Goal: Transaction & Acquisition: Purchase product/service

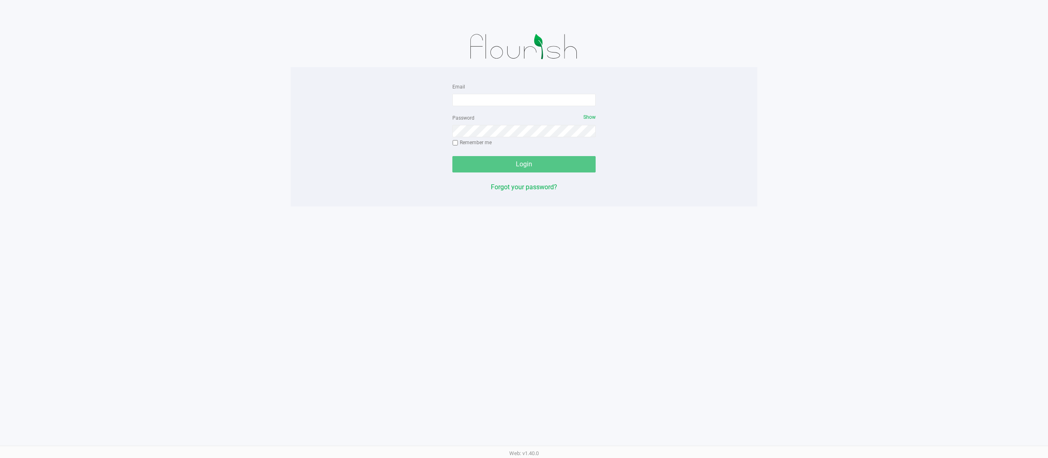
click at [526, 110] on form "Email Password Show Remember me Login" at bounding box center [523, 126] width 143 height 91
click at [505, 96] on input "Email" at bounding box center [523, 100] width 143 height 12
type input "[EMAIL_ADDRESS][DOMAIN_NAME]"
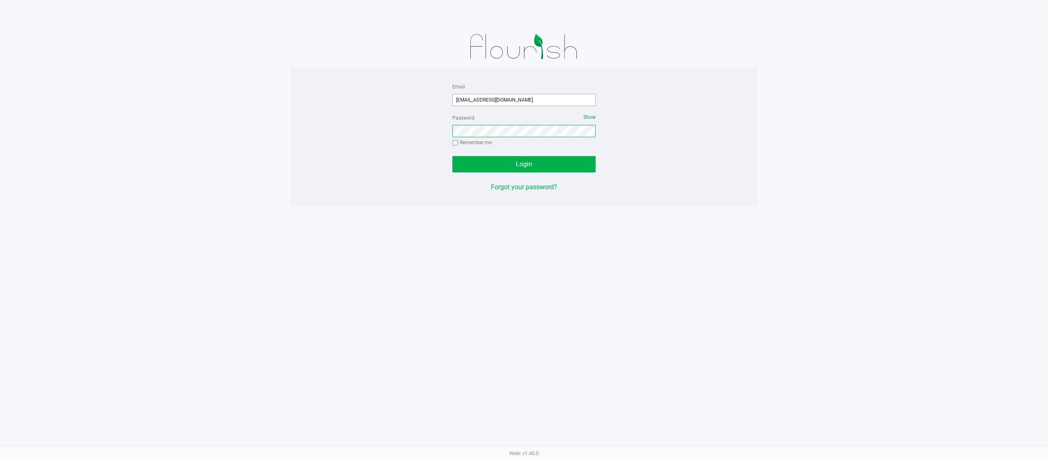
click at [452, 156] on button "Login" at bounding box center [523, 164] width 143 height 16
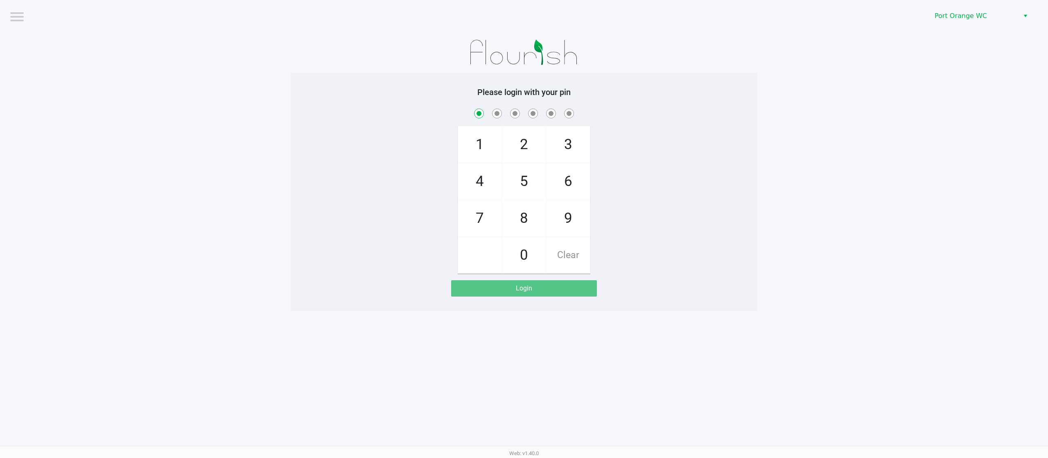
checkbox input "true"
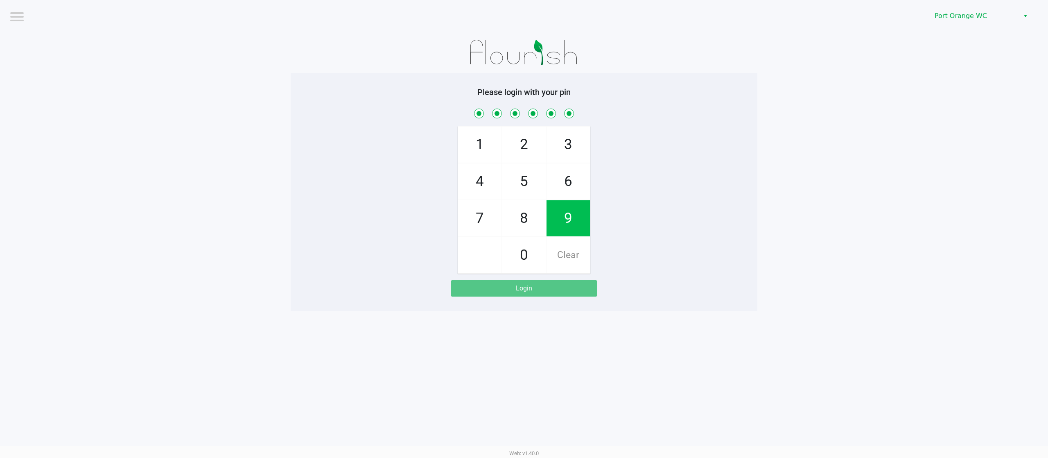
checkbox input "true"
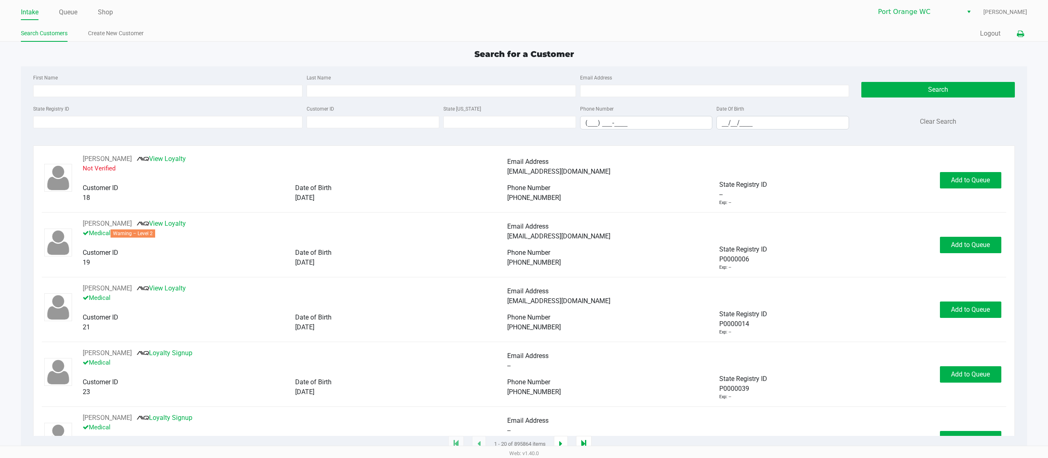
click at [1020, 34] on icon at bounding box center [1020, 34] width 7 height 6
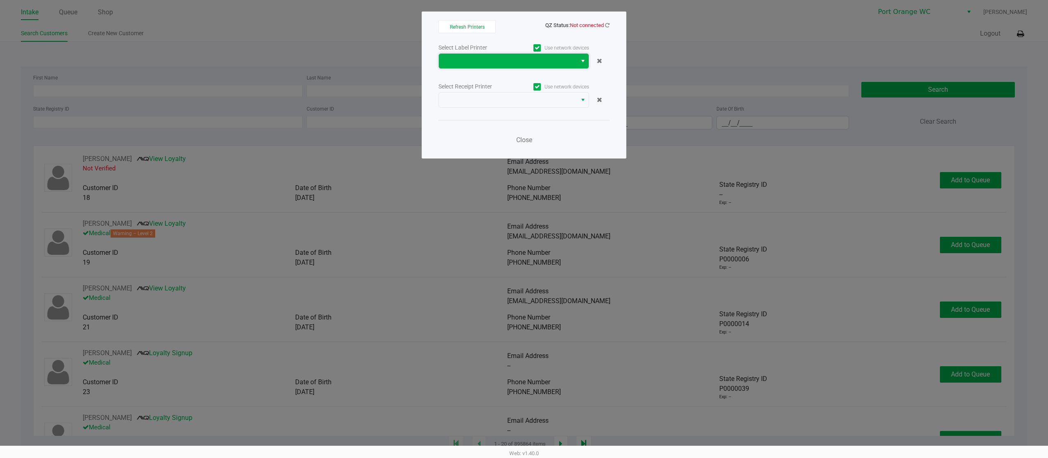
click at [558, 65] on span at bounding box center [508, 61] width 128 height 10
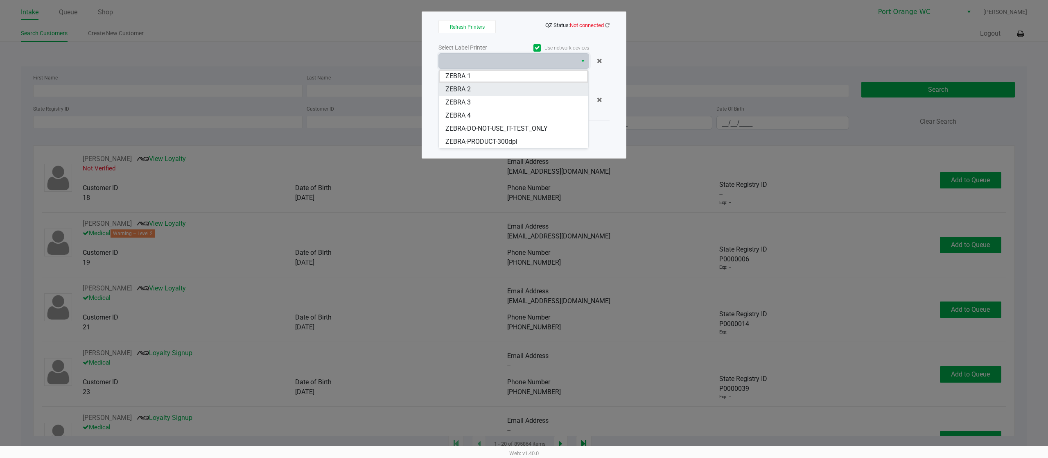
click at [541, 91] on 2 "ZEBRA 2" at bounding box center [513, 89] width 149 height 13
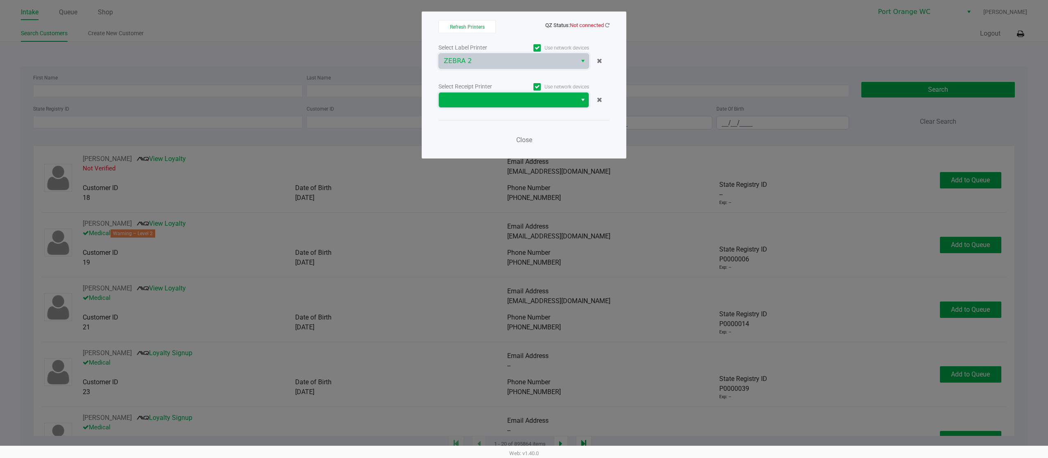
click at [516, 103] on span at bounding box center [508, 100] width 128 height 10
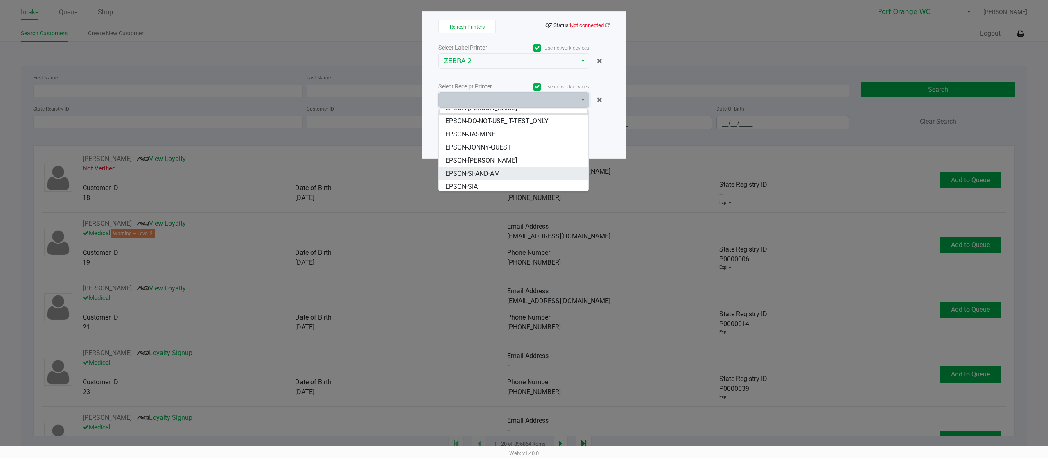
scroll to position [10, 0]
click at [498, 143] on span "EPSON-JONNY-QUEST" at bounding box center [478, 145] width 66 height 10
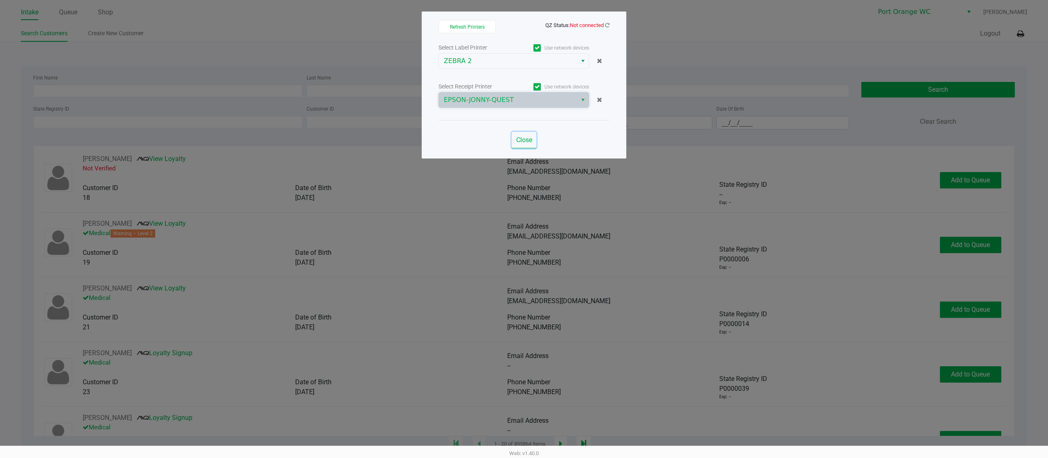
click at [519, 140] on span "Close" at bounding box center [524, 140] width 16 height 8
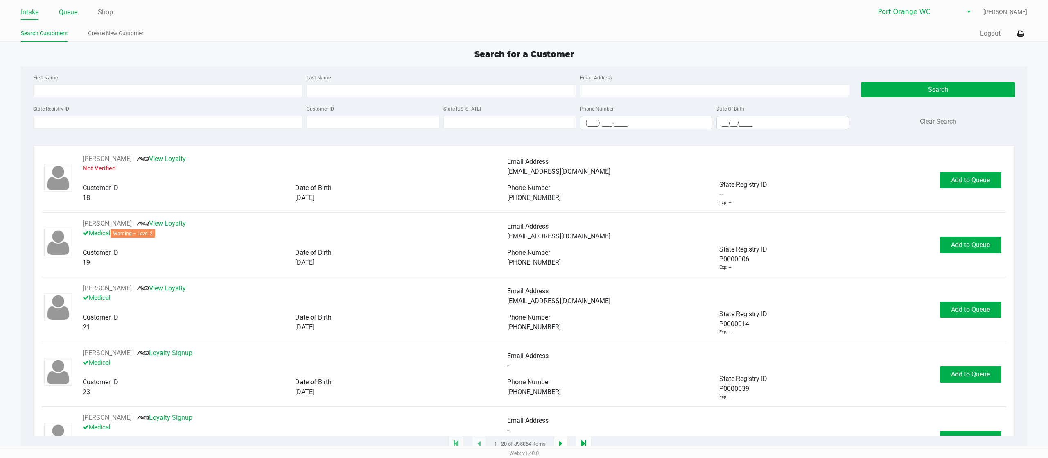
click at [73, 16] on link "Queue" at bounding box center [68, 12] width 18 height 11
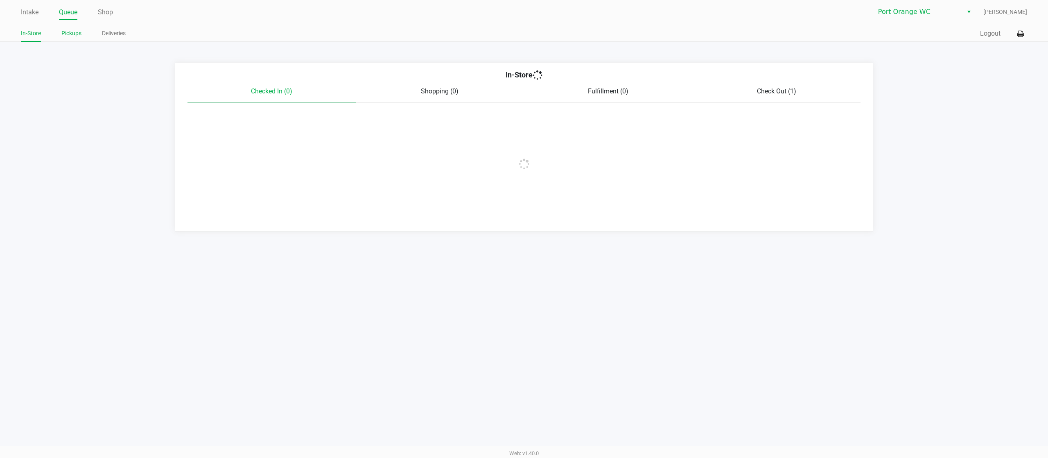
click at [68, 36] on link "Pickups" at bounding box center [71, 33] width 20 height 10
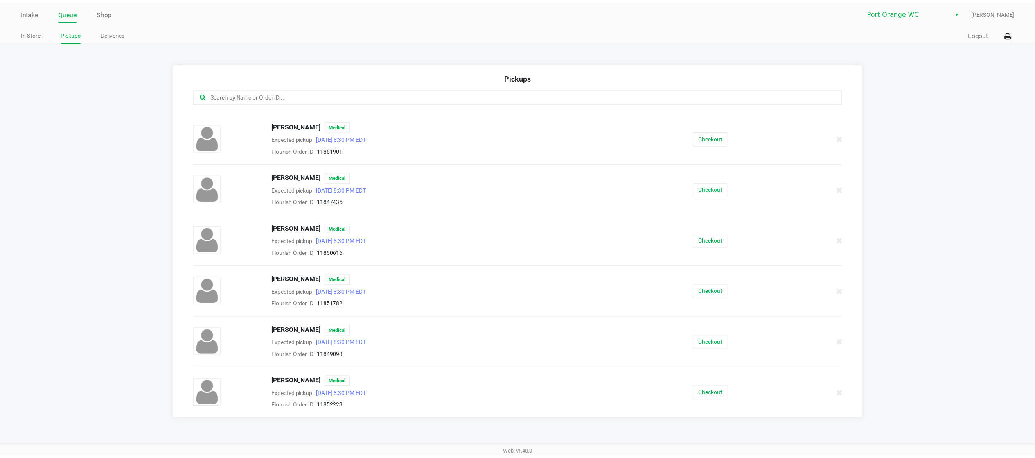
scroll to position [305, 0]
click at [702, 292] on button "Checkout" at bounding box center [719, 291] width 35 height 14
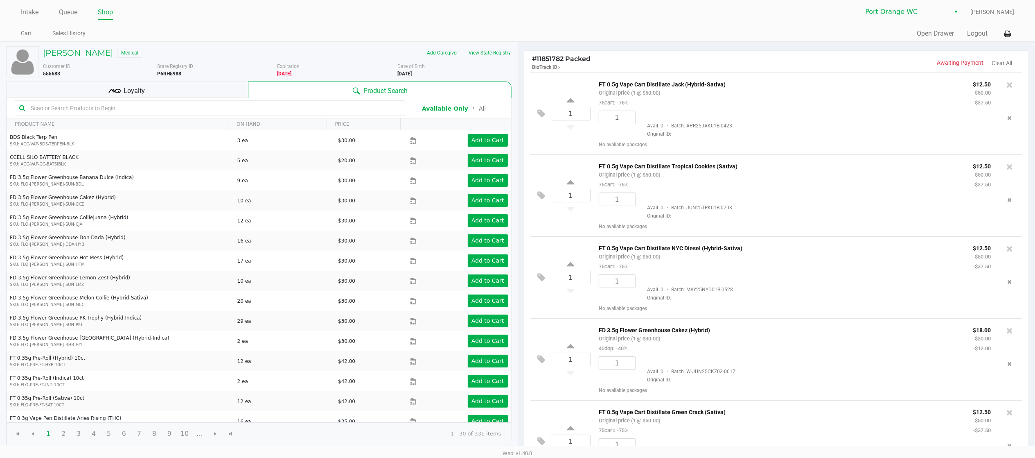
drag, startPoint x: 208, startPoint y: 25, endPoint x: 205, endPoint y: 31, distance: 6.6
click at [208, 26] on div "Intake Queue Shop Port Orange WC [PERSON_NAME] Cart Sales History Quick Sale Op…" at bounding box center [517, 21] width 1035 height 42
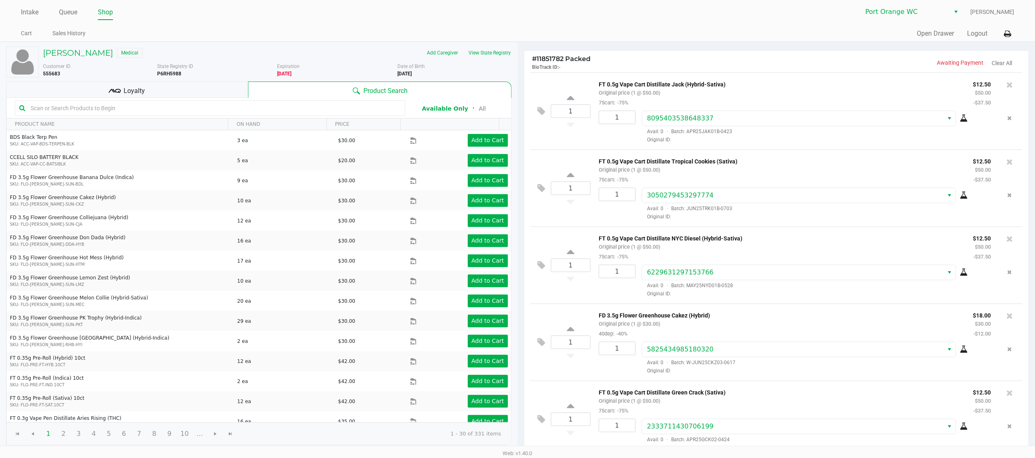
click at [165, 88] on div "Loyalty" at bounding box center [127, 89] width 242 height 16
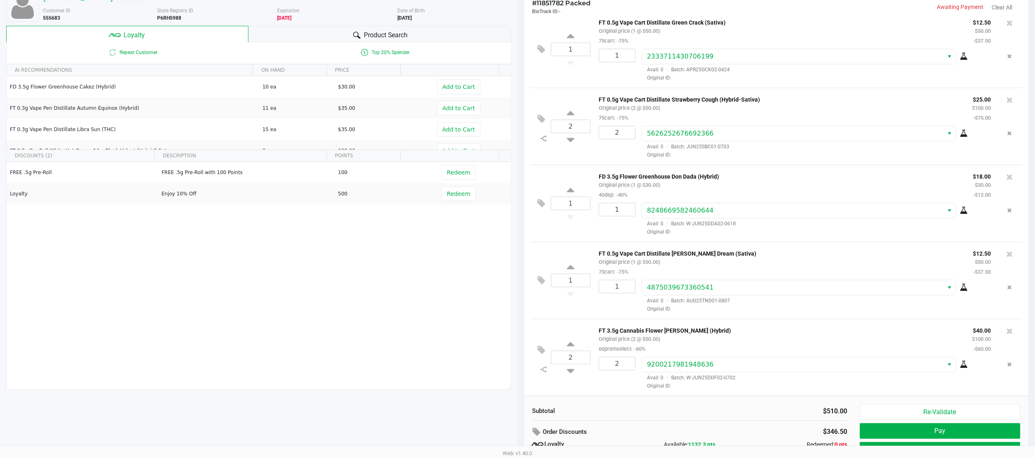
scroll to position [95, 0]
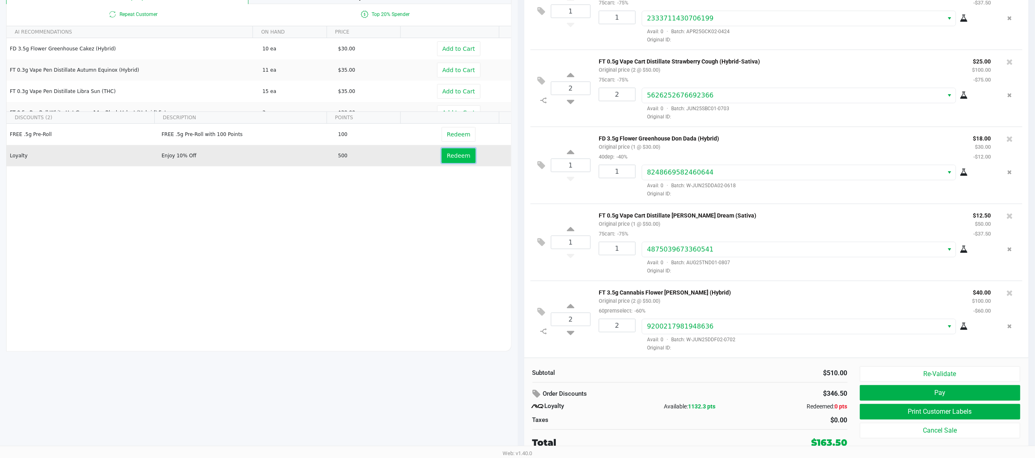
click at [446, 151] on button "Redeem" at bounding box center [459, 155] width 34 height 15
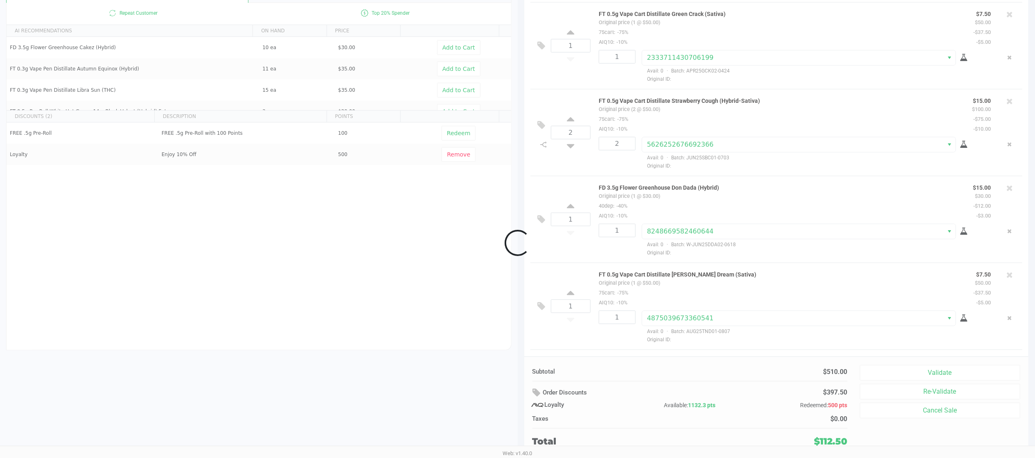
scroll to position [411, 0]
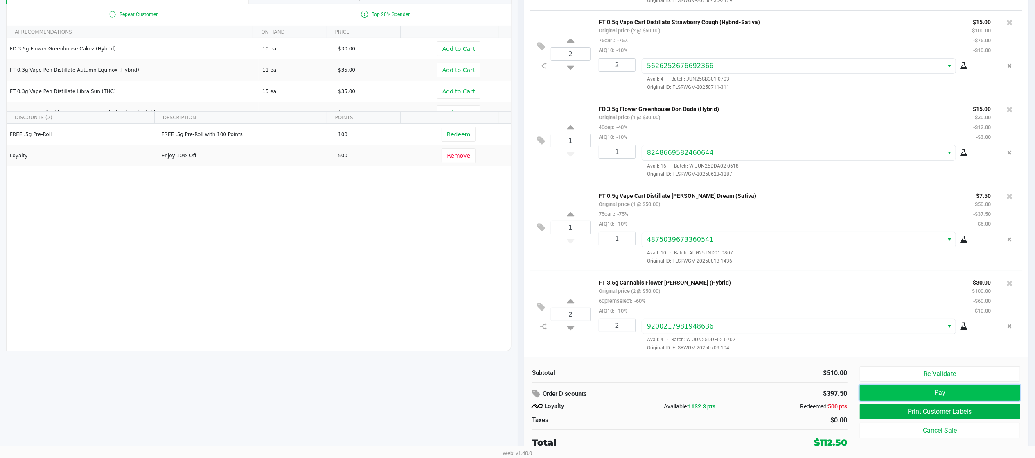
click at [892, 393] on button "Pay" at bounding box center [940, 393] width 161 height 16
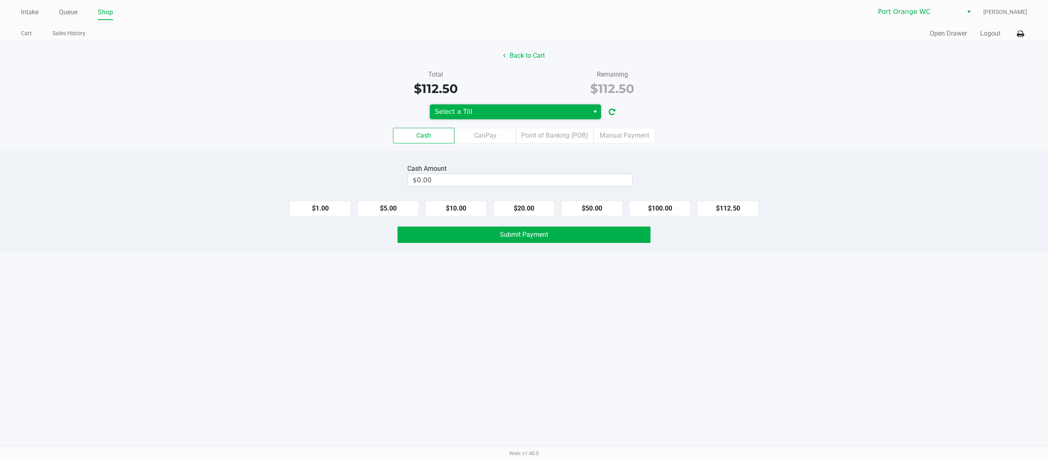
click at [505, 111] on span "Select a Till" at bounding box center [509, 112] width 149 height 10
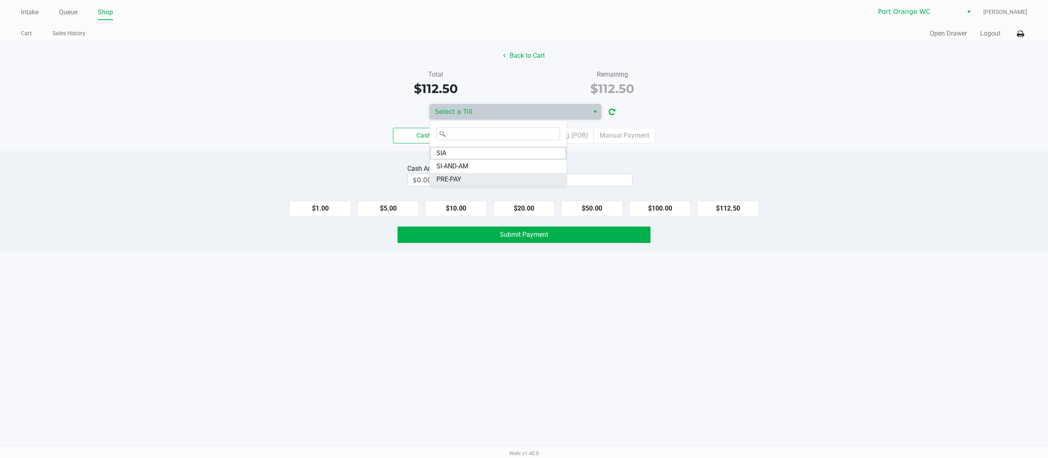
click at [495, 175] on li "PRE-PAY" at bounding box center [498, 179] width 137 height 13
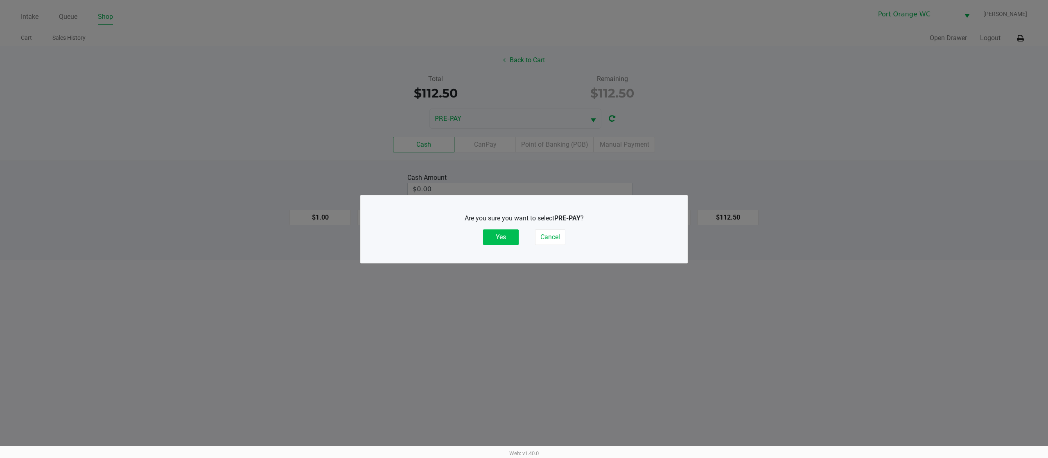
click at [507, 239] on button "Yes" at bounding box center [501, 237] width 36 height 16
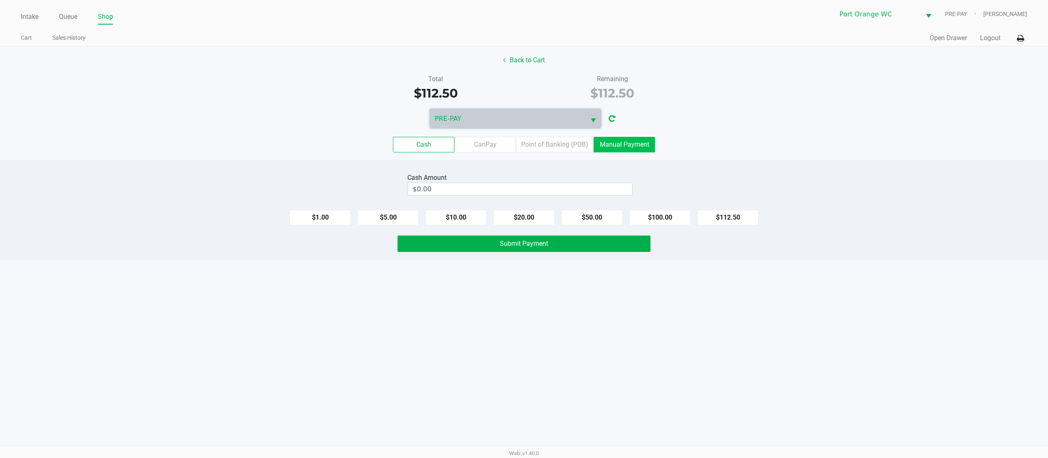
click at [623, 149] on label "Manual Payment" at bounding box center [624, 145] width 61 height 16
click at [0, 0] on 8 "Manual Payment" at bounding box center [0, 0] width 0 height 0
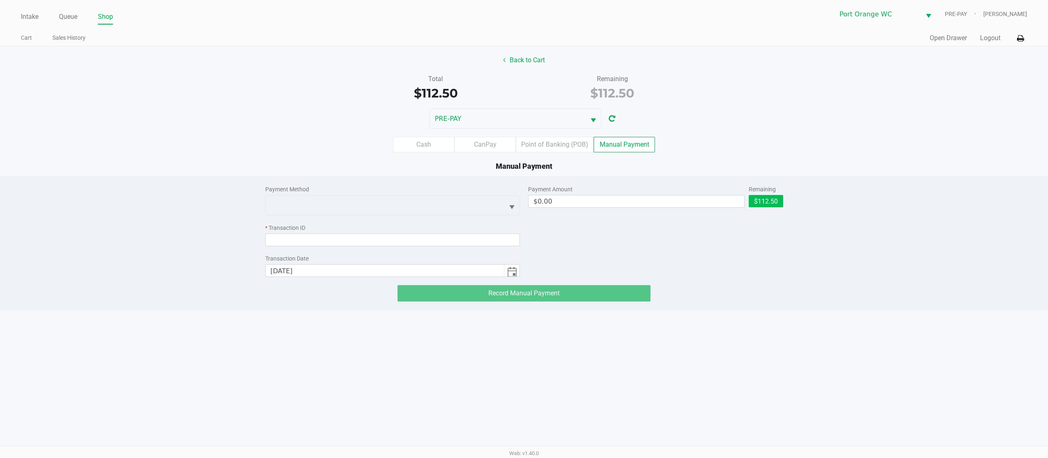
click at [767, 194] on div "Remaining" at bounding box center [766, 189] width 34 height 9
click at [768, 204] on button "$112.50" at bounding box center [766, 201] width 34 height 12
type input "$112.50"
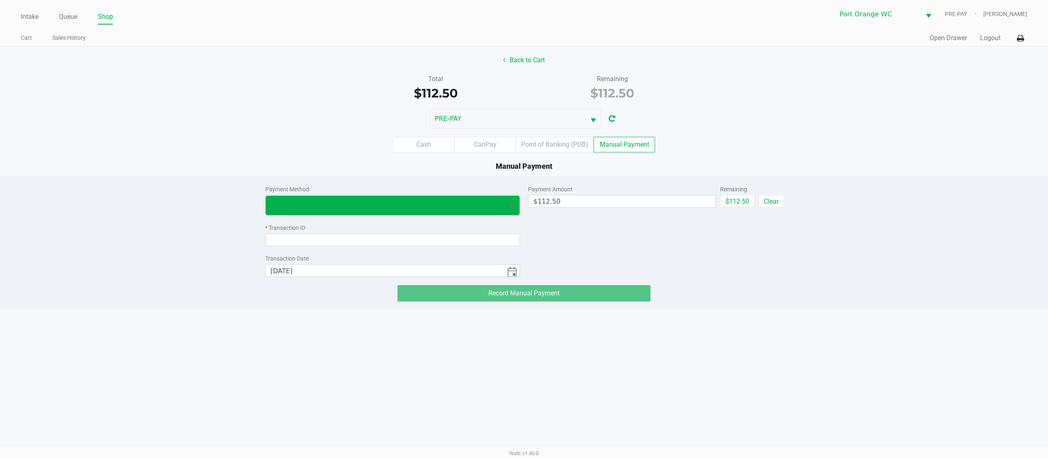
click at [481, 209] on span at bounding box center [385, 205] width 229 height 10
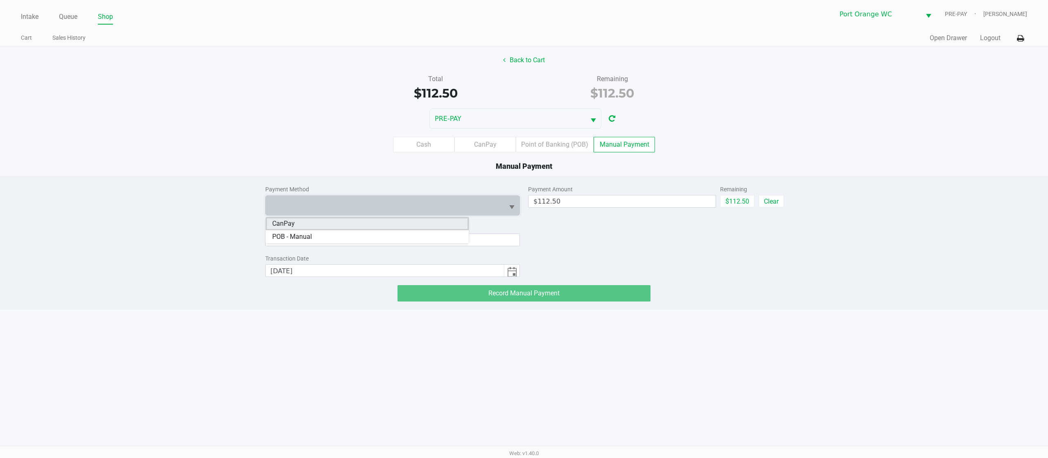
click at [420, 221] on li "CanPay" at bounding box center [367, 223] width 203 height 13
click at [393, 240] on input at bounding box center [392, 239] width 255 height 13
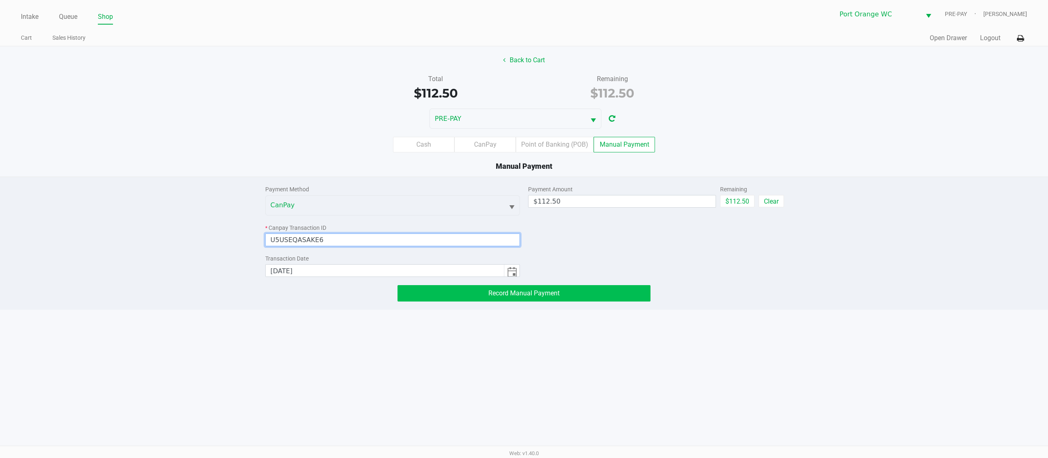
type input "U5USEQASAKE6"
click at [499, 294] on span "Record Manual Payment" at bounding box center [523, 293] width 71 height 8
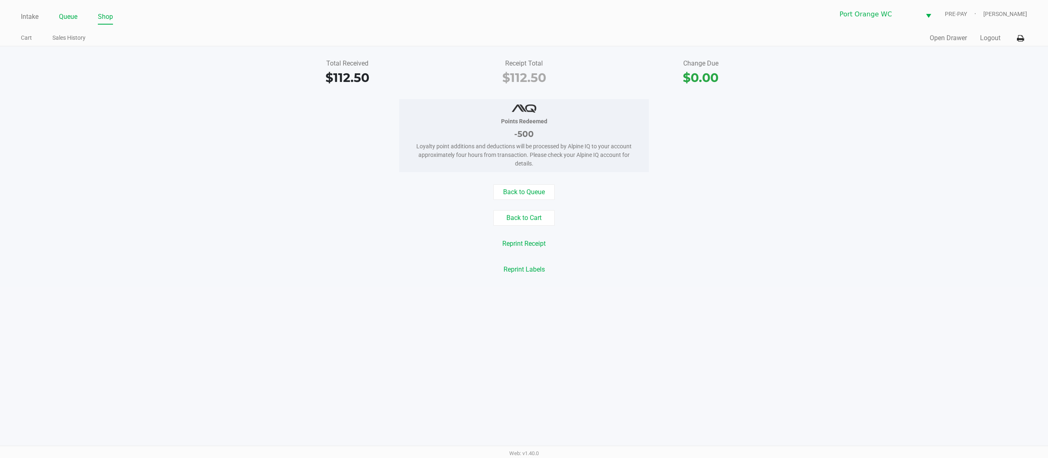
click at [65, 19] on link "Queue" at bounding box center [68, 16] width 18 height 11
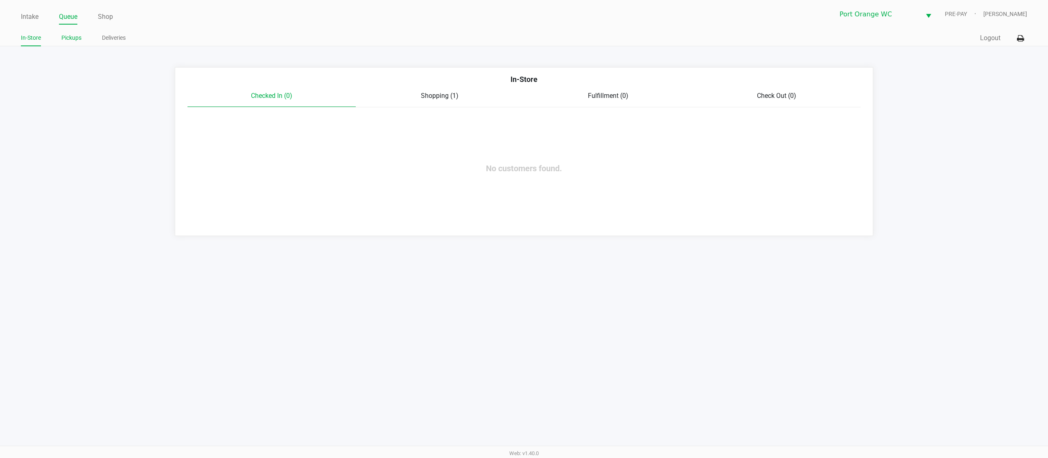
click at [69, 41] on link "Pickups" at bounding box center [71, 38] width 20 height 10
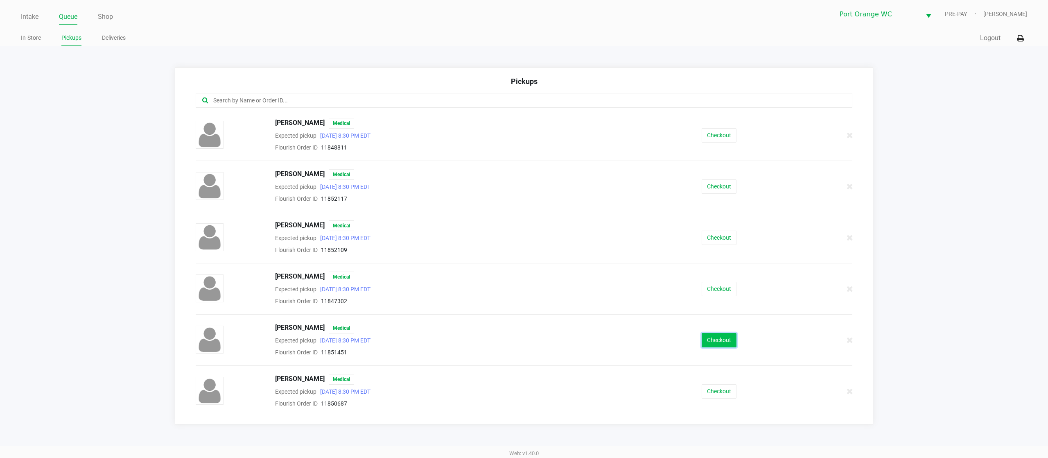
click at [706, 345] on button "Checkout" at bounding box center [719, 340] width 35 height 14
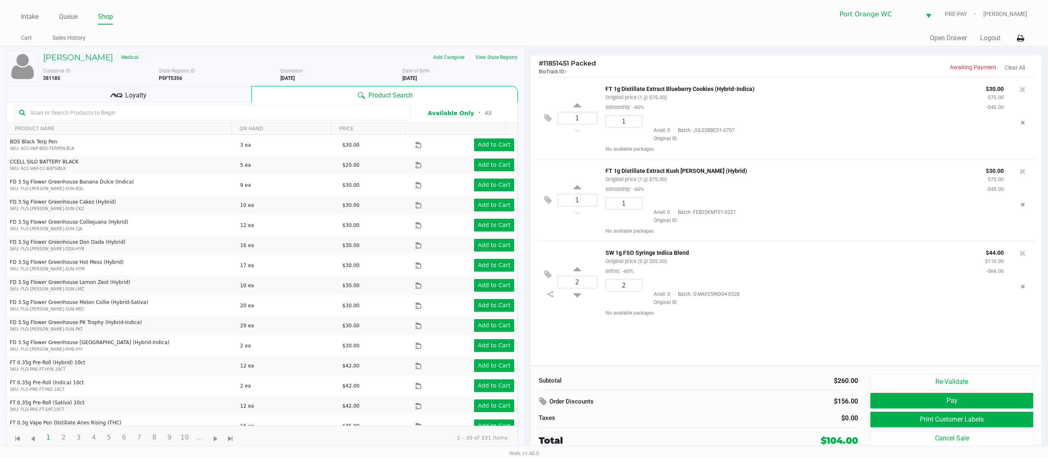
click at [176, 97] on div "Loyalty" at bounding box center [128, 94] width 245 height 16
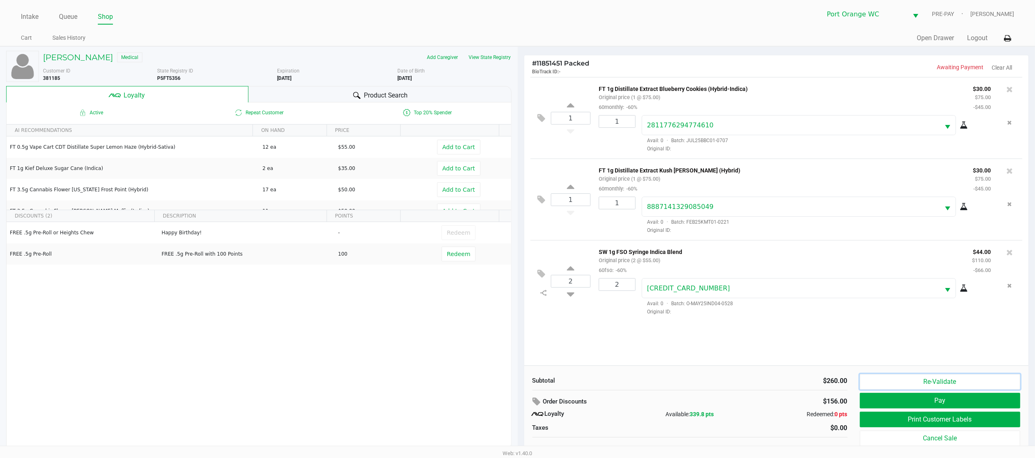
click at [878, 378] on button "Re-Validate" at bounding box center [940, 382] width 161 height 16
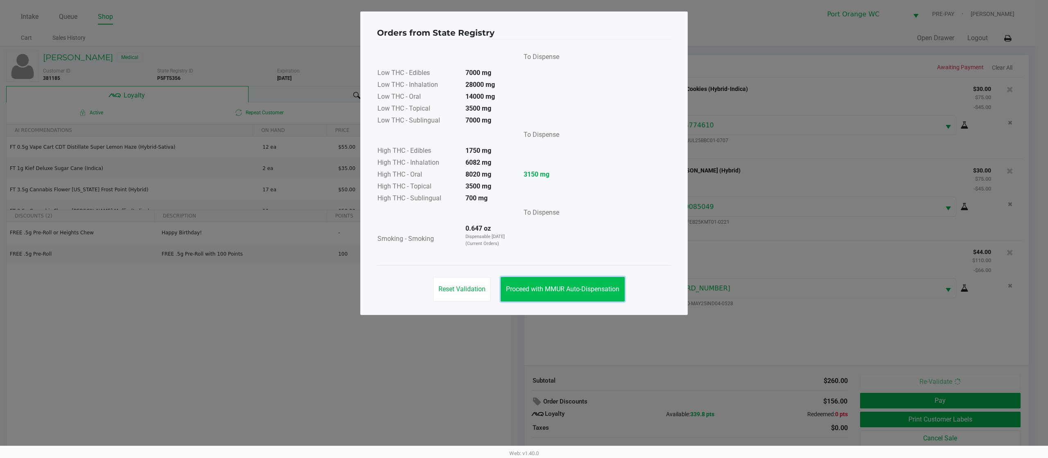
click at [559, 288] on span "Proceed with MMUR Auto-Dispensation" at bounding box center [562, 289] width 113 height 8
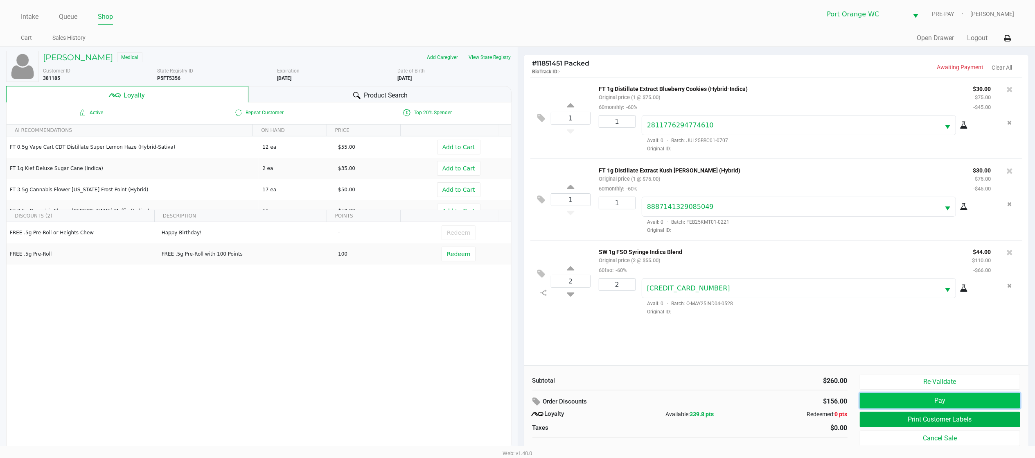
click at [931, 403] on button "Pay" at bounding box center [940, 401] width 161 height 16
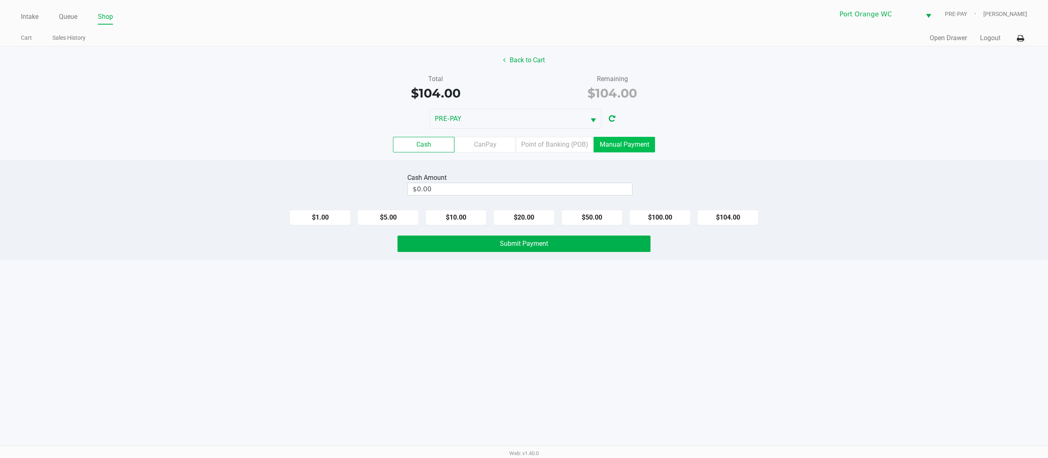
click at [628, 145] on label "Manual Payment" at bounding box center [624, 145] width 61 height 16
click at [0, 0] on 8 "Manual Payment" at bounding box center [0, 0] width 0 height 0
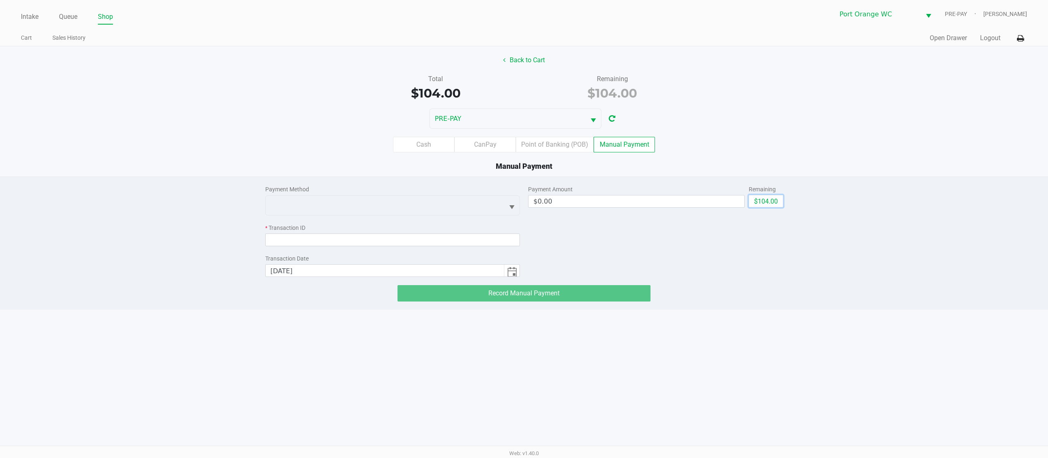
drag, startPoint x: 767, startPoint y: 196, endPoint x: 683, endPoint y: 194, distance: 83.9
click at [768, 196] on button "$104.00" at bounding box center [766, 201] width 34 height 12
type input "$104.00"
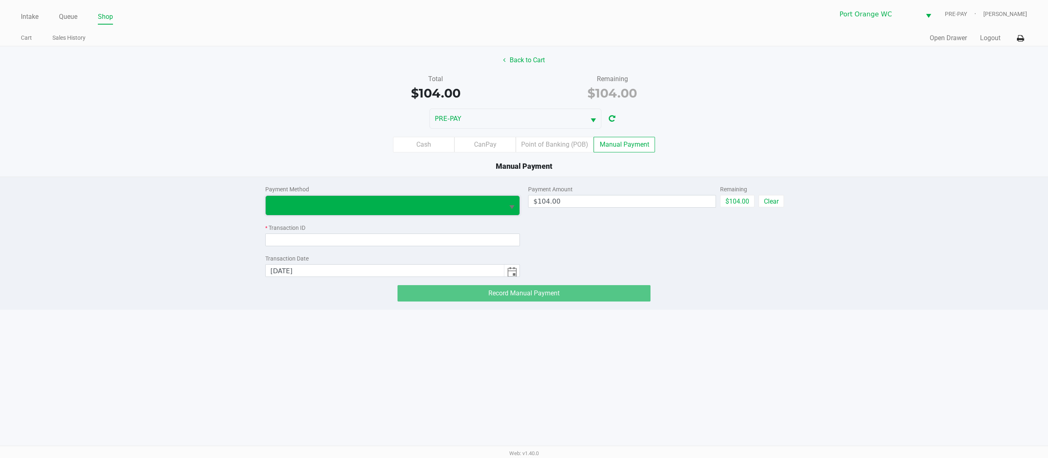
click at [476, 201] on span at bounding box center [385, 205] width 229 height 10
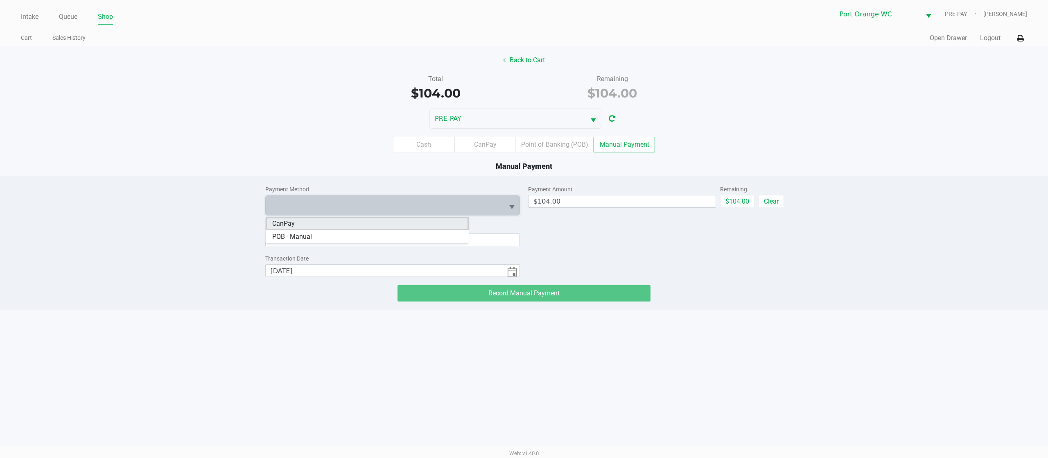
click at [431, 226] on li "CanPay" at bounding box center [367, 223] width 203 height 13
click at [400, 240] on input at bounding box center [392, 239] width 255 height 13
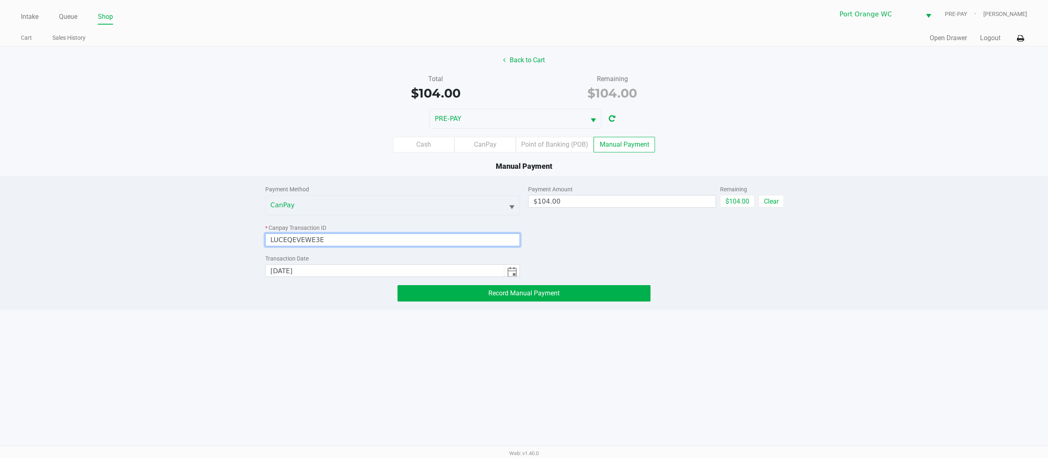
type input "LUCEQEVEWE3E"
click at [628, 297] on button "Record Manual Payment" at bounding box center [523, 293] width 253 height 16
